Goal: Task Accomplishment & Management: Manage account settings

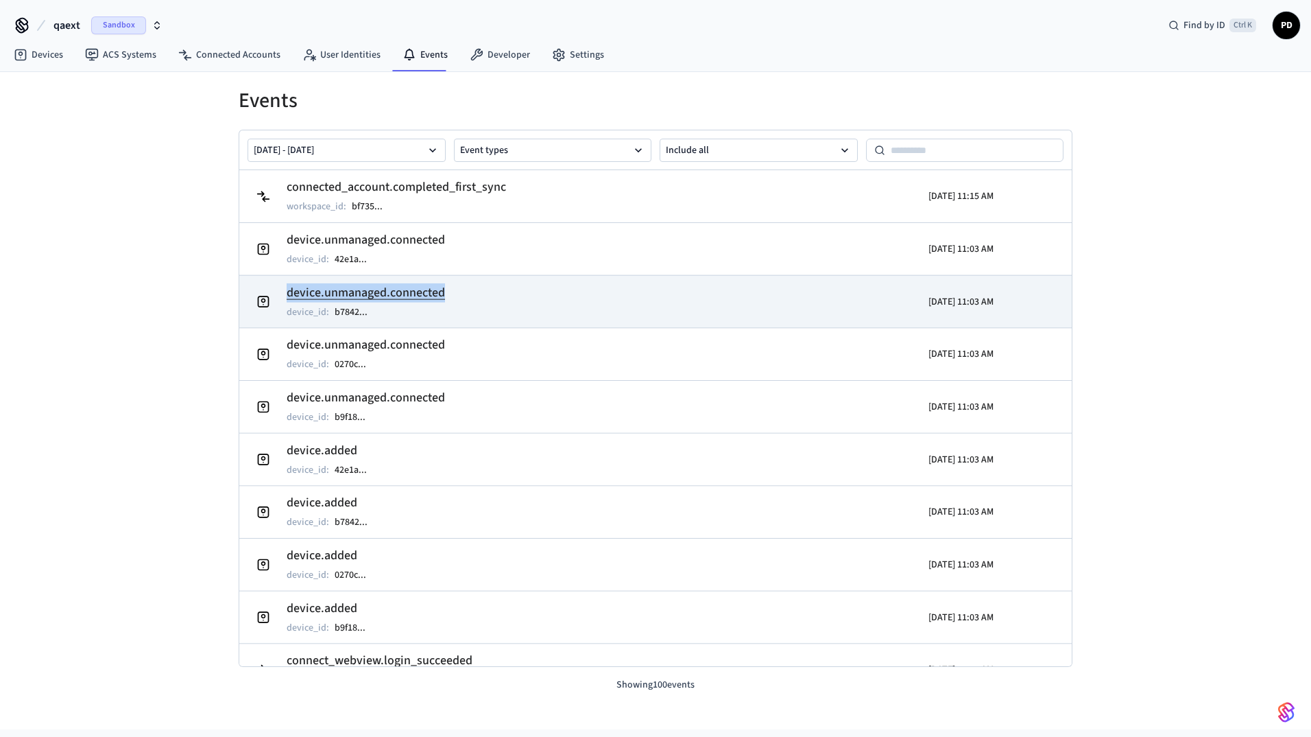
drag, startPoint x: 488, startPoint y: 292, endPoint x: 286, endPoint y: 294, distance: 202.3
click at [286, 294] on td "device.unmanaged.connected device_id : b7842 ..." at bounding box center [520, 302] width 540 height 38
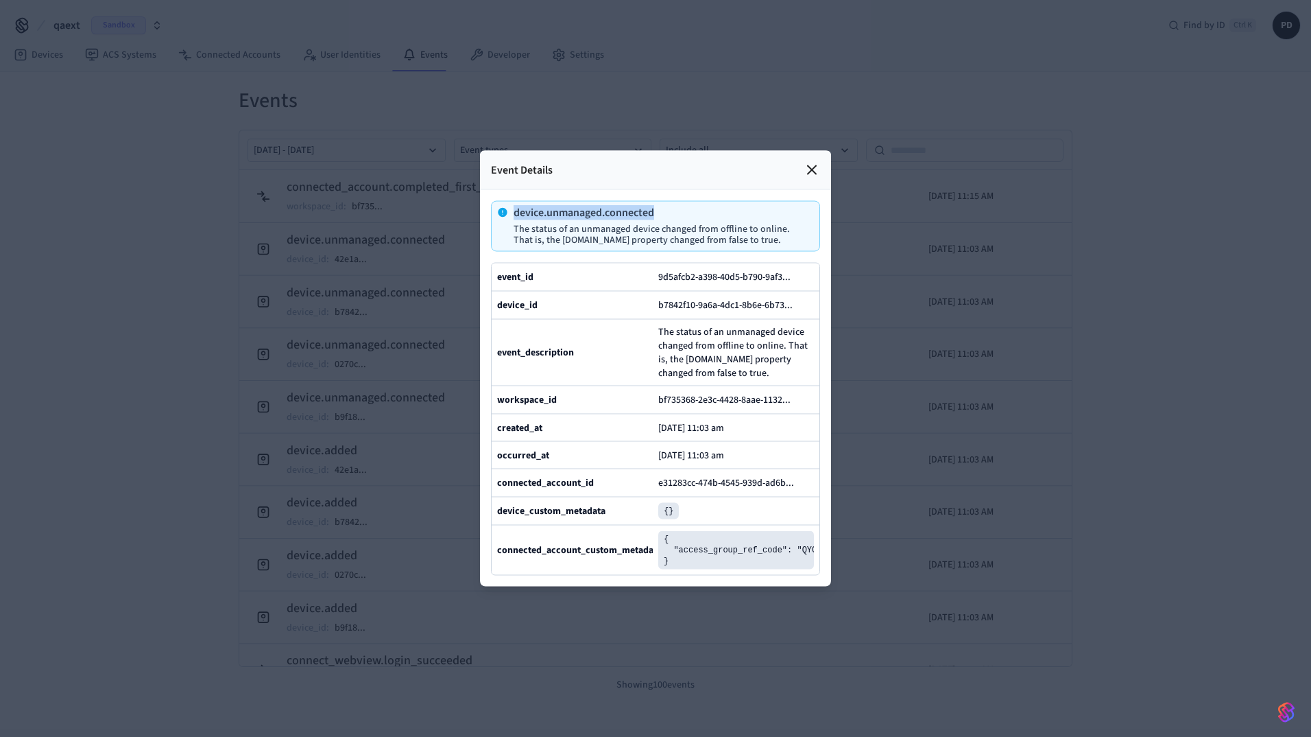
drag, startPoint x: 669, startPoint y: 177, endPoint x: 506, endPoint y: 182, distance: 163.3
click at [506, 207] on div "device.unmanaged.connected The status of an unmanaged device changed from offli…" at bounding box center [652, 226] width 311 height 38
copy p "device.unmanaged.connected"
click at [885, 376] on div at bounding box center [655, 368] width 1311 height 737
click at [807, 162] on icon at bounding box center [812, 170] width 16 height 16
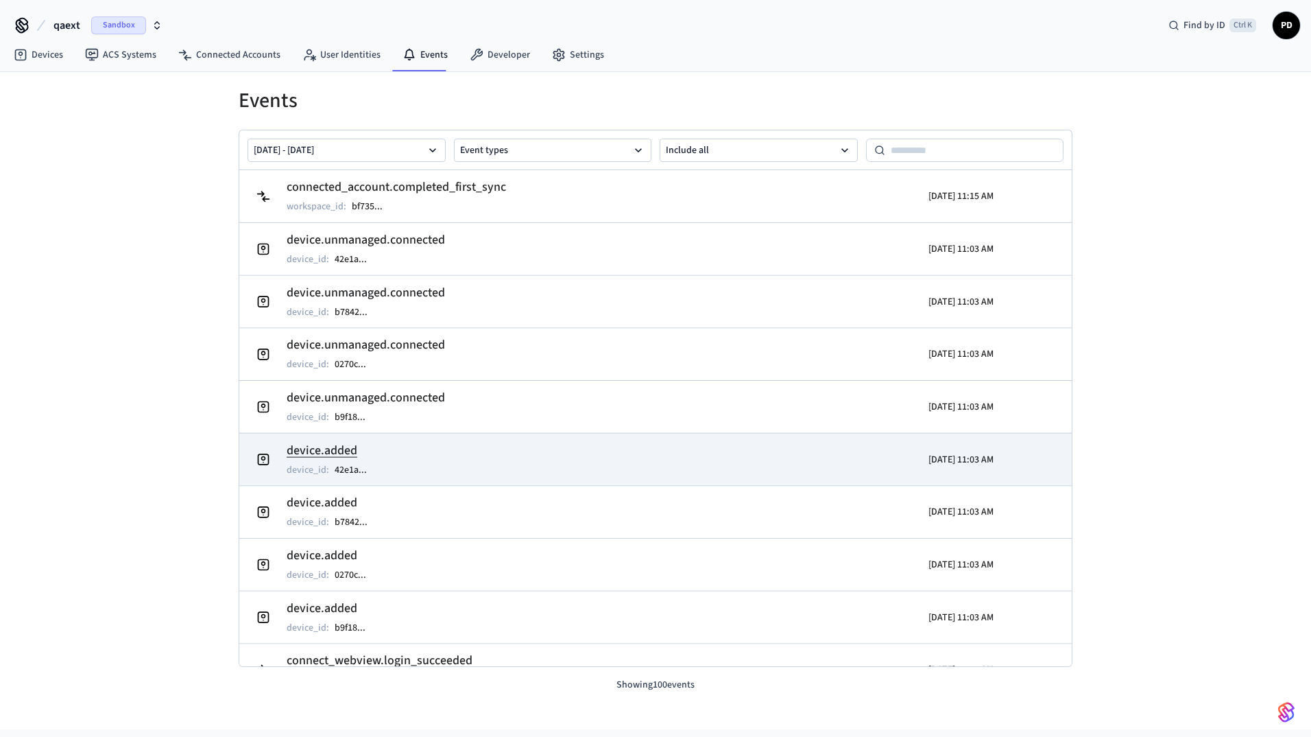
click at [358, 441] on h2 "device.added" at bounding box center [334, 450] width 94 height 19
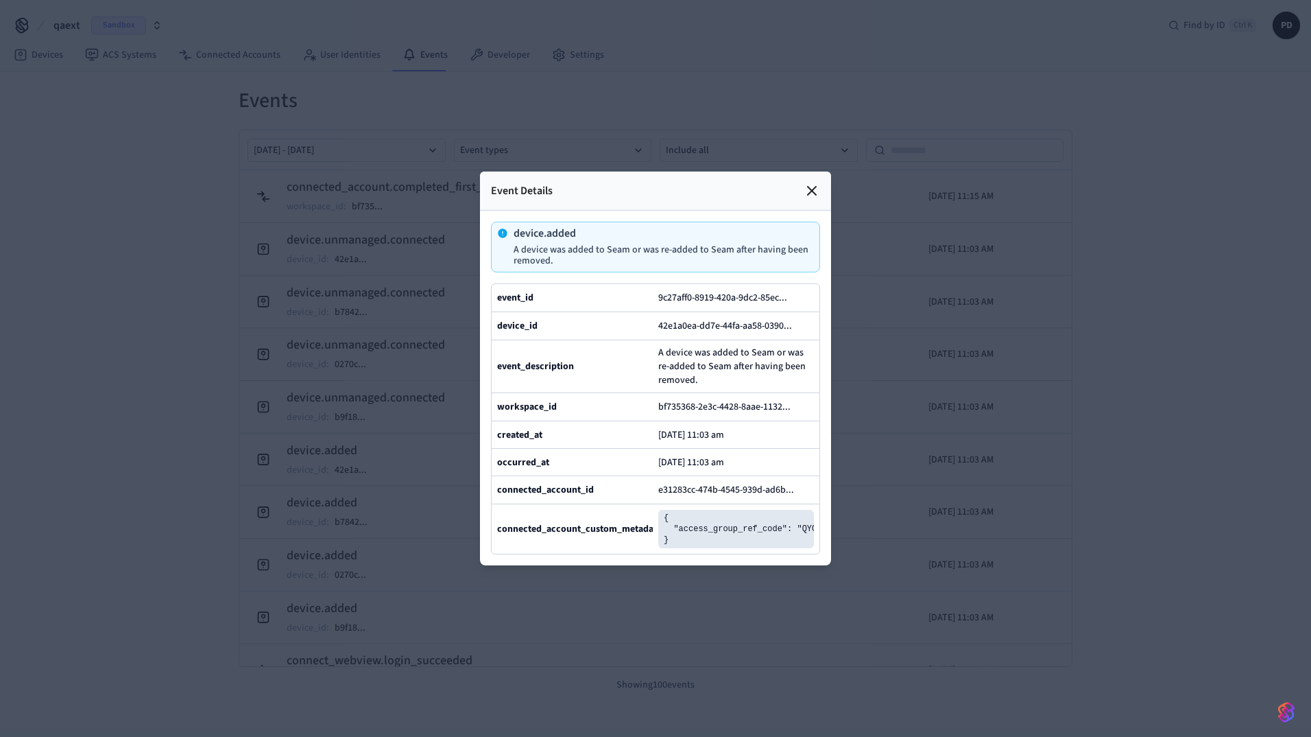
click at [809, 182] on icon at bounding box center [812, 190] width 16 height 16
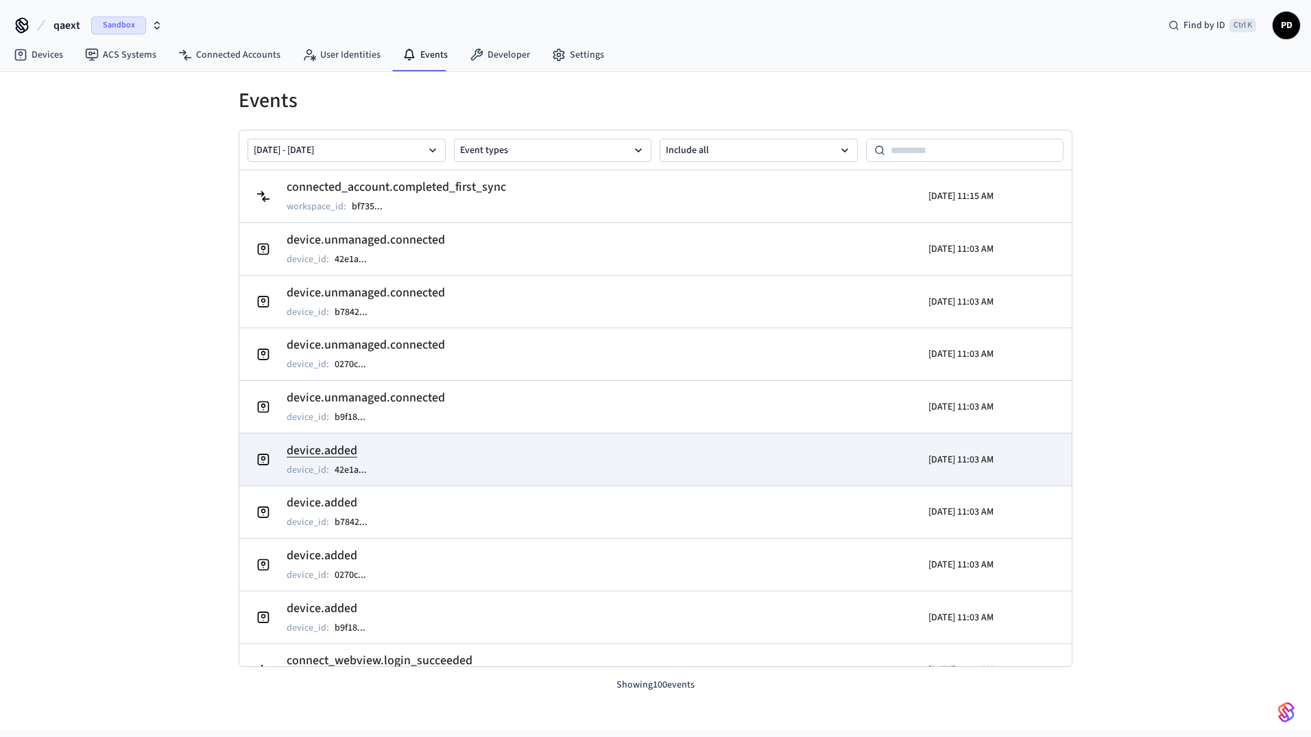
click at [331, 444] on h2 "device.added" at bounding box center [334, 450] width 94 height 19
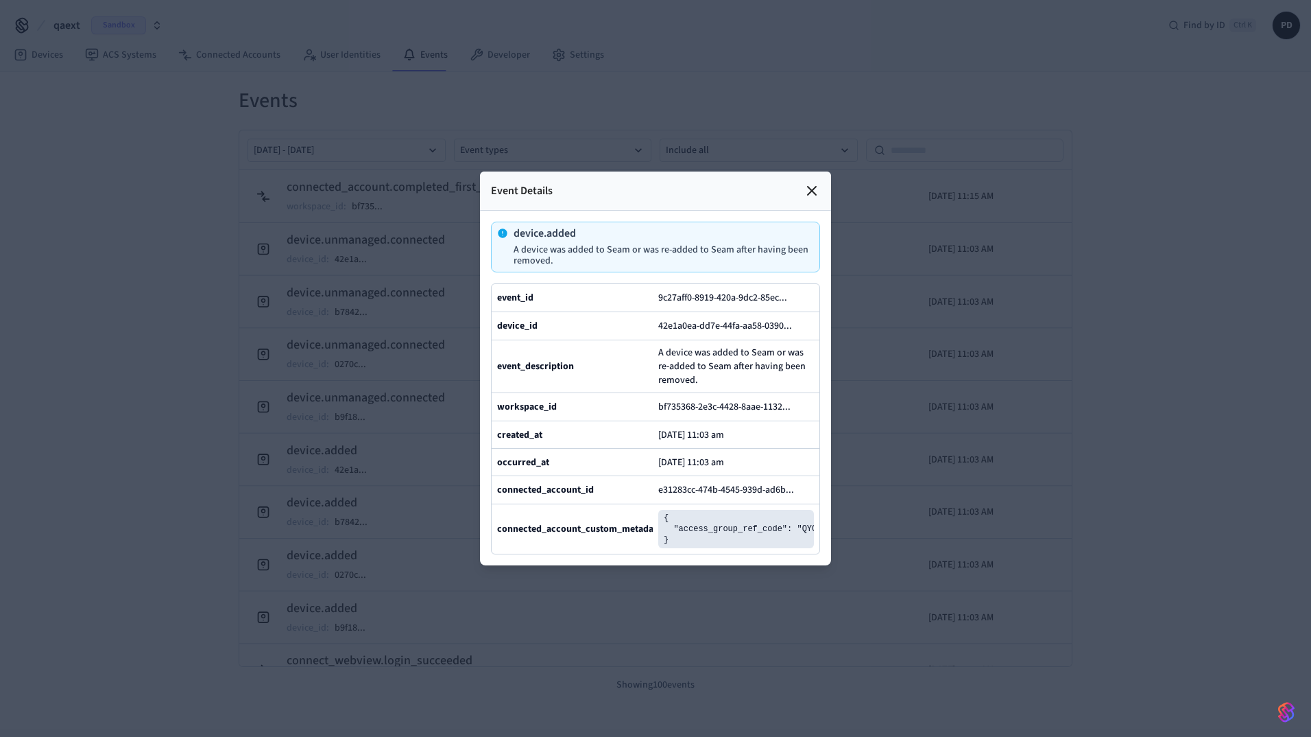
click at [905, 388] on div at bounding box center [655, 368] width 1311 height 737
click at [814, 187] on icon at bounding box center [812, 191] width 8 height 8
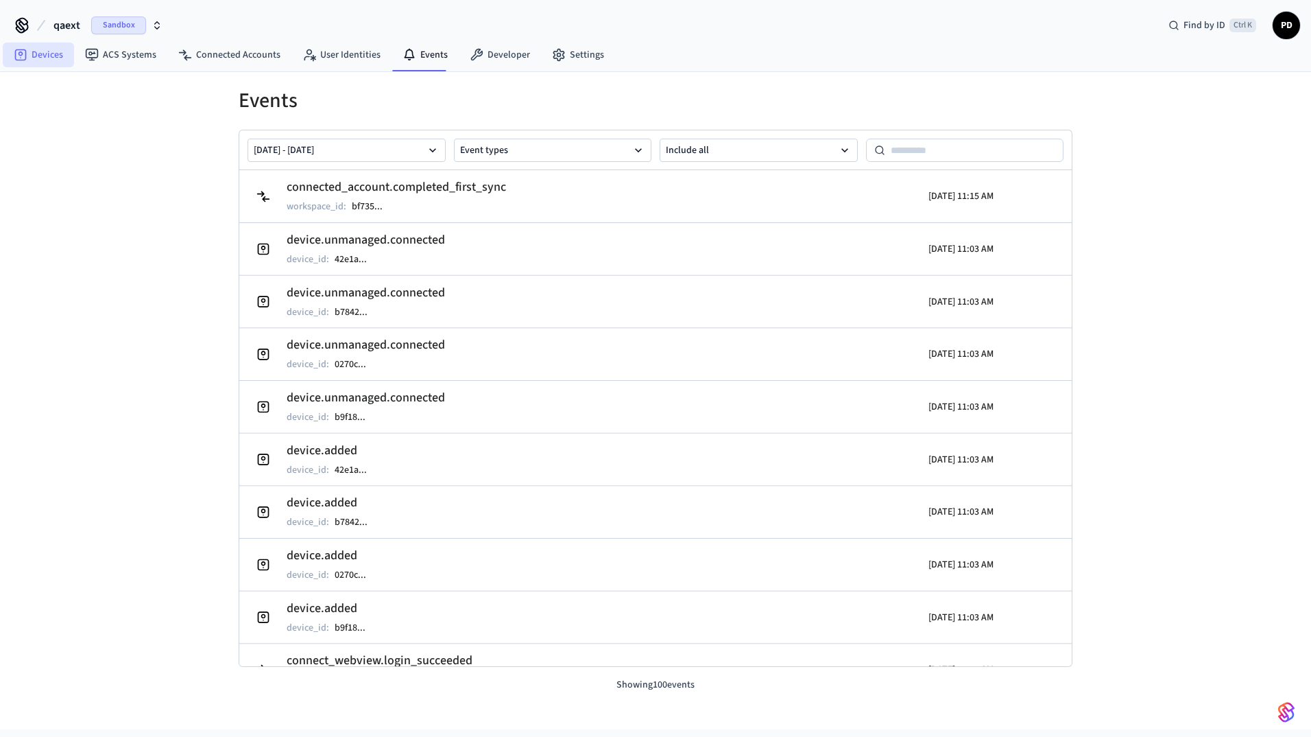
click at [44, 54] on link "Devices" at bounding box center [38, 55] width 71 height 25
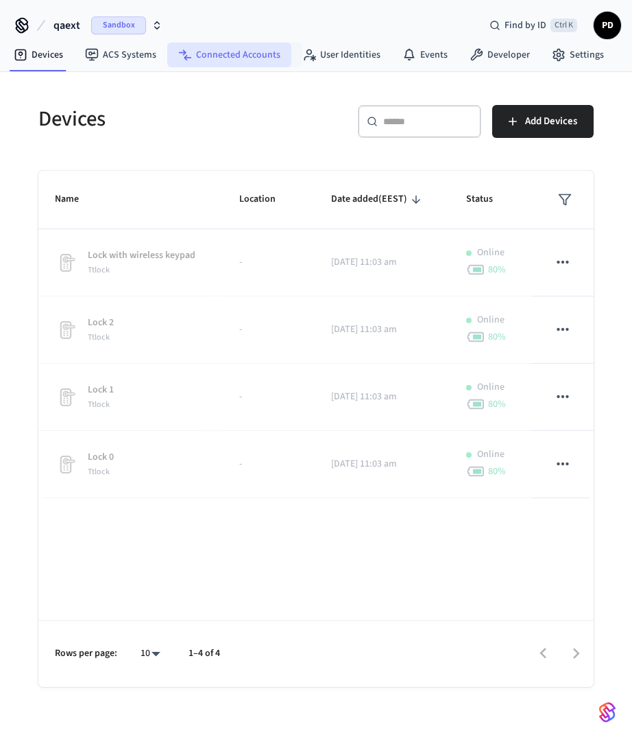
click at [267, 45] on link "Connected Accounts" at bounding box center [229, 55] width 124 height 25
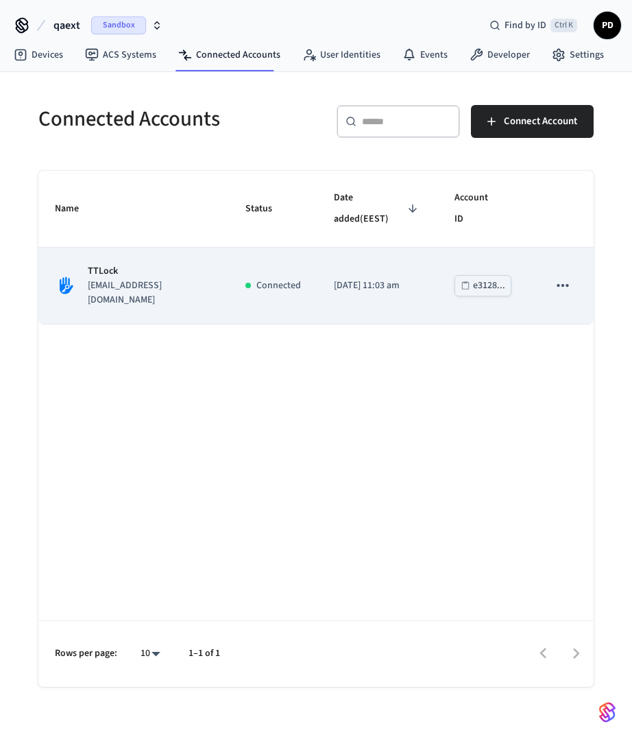
click at [565, 276] on icon "sticky table" at bounding box center [563, 285] width 18 height 18
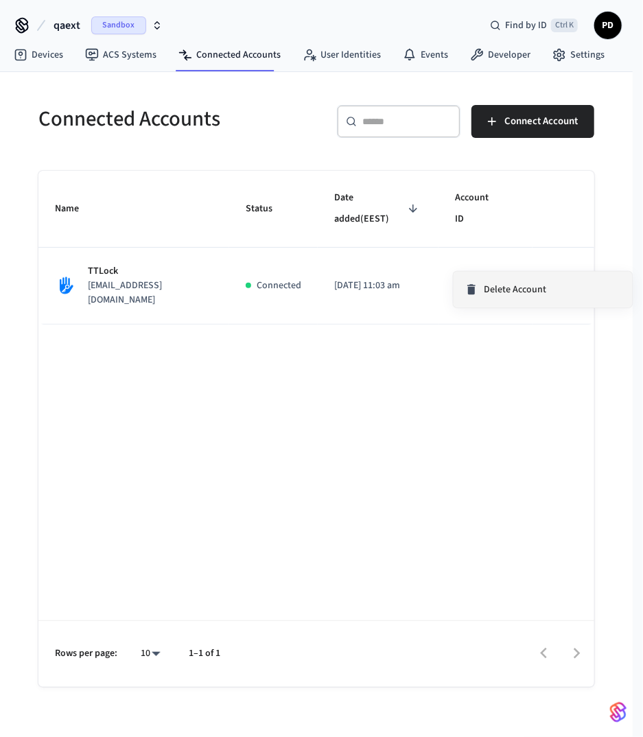
click at [532, 289] on span "Delete Account" at bounding box center [515, 290] width 62 height 14
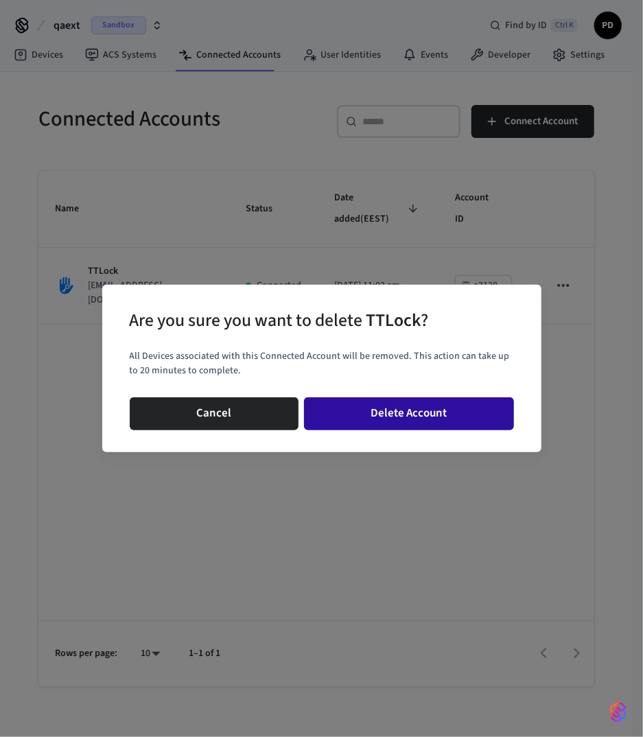
click at [440, 405] on button "Delete Account" at bounding box center [409, 413] width 210 height 33
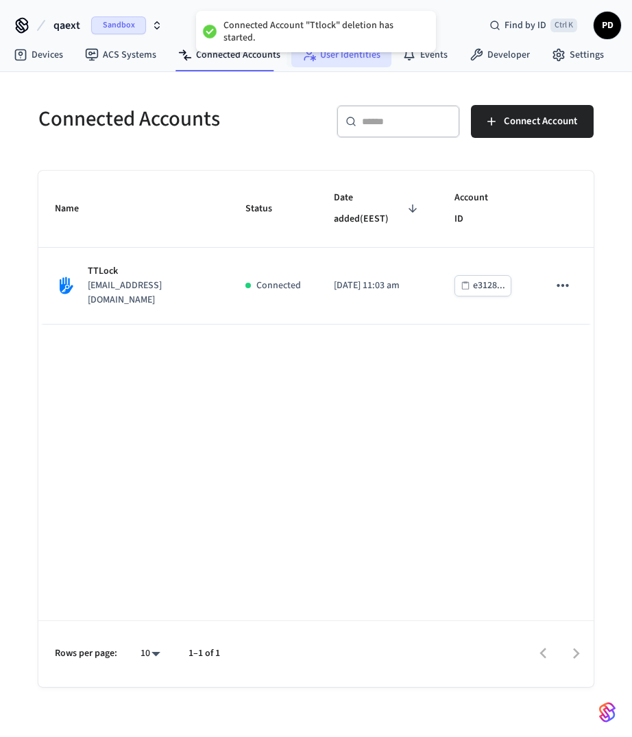
click at [339, 56] on link "User Identities" at bounding box center [342, 55] width 100 height 25
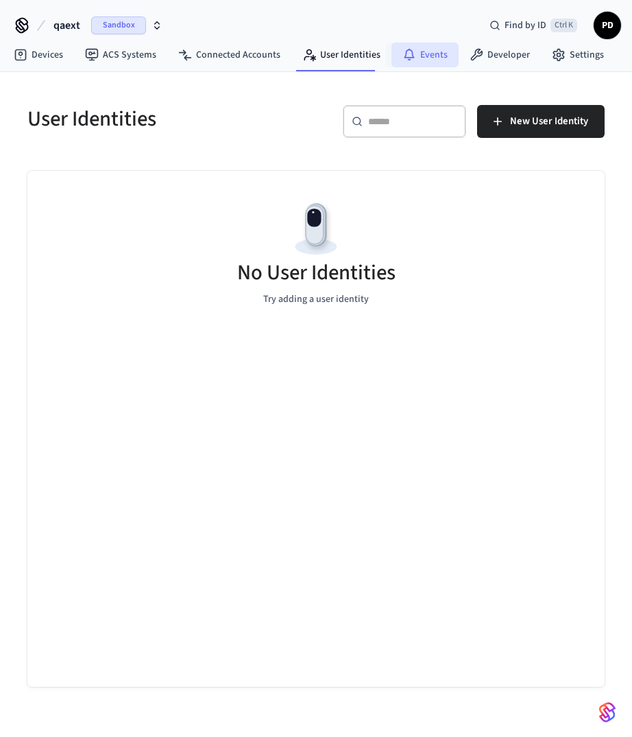
click at [412, 52] on link "Events" at bounding box center [425, 55] width 67 height 25
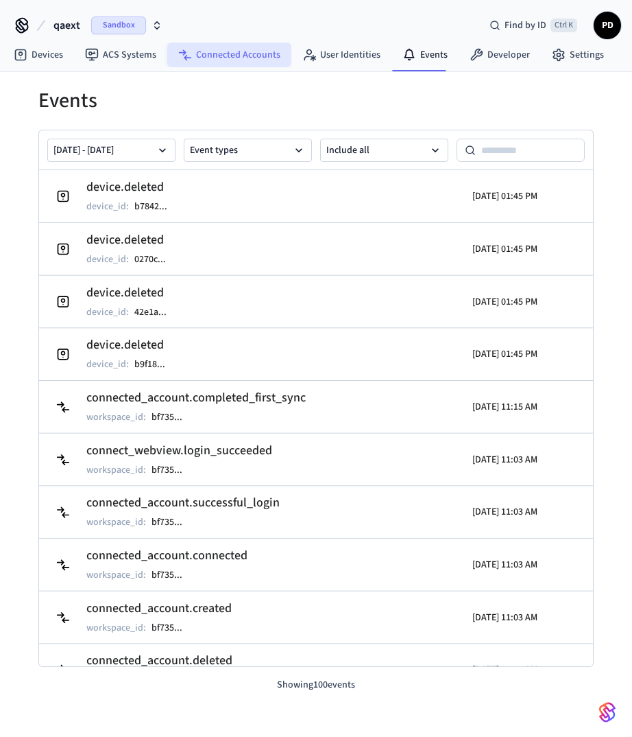
click at [224, 49] on link "Connected Accounts" at bounding box center [229, 55] width 124 height 25
